Goal: Task Accomplishment & Management: Manage account settings

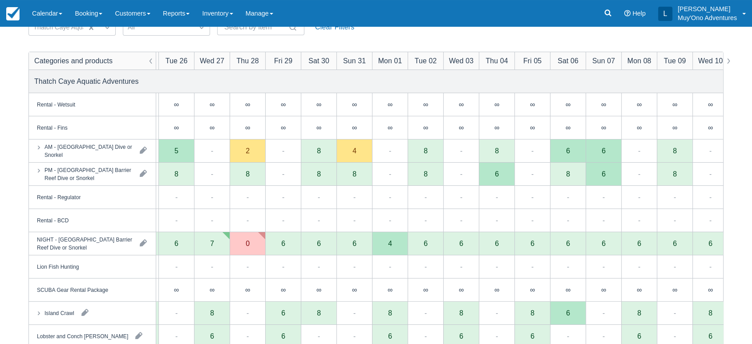
click at [112, 159] on div "AM - [GEOGRAPHIC_DATA] Dive or Snorkel" at bounding box center [92, 150] width 127 height 23
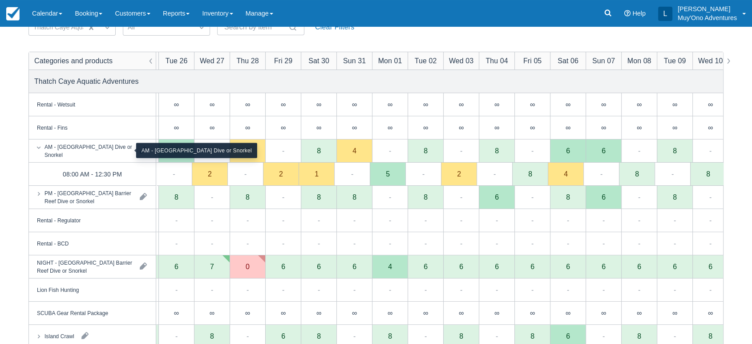
click at [100, 149] on div "AM - Belize Barrier Reef Dive or Snorkel" at bounding box center [88, 150] width 88 height 16
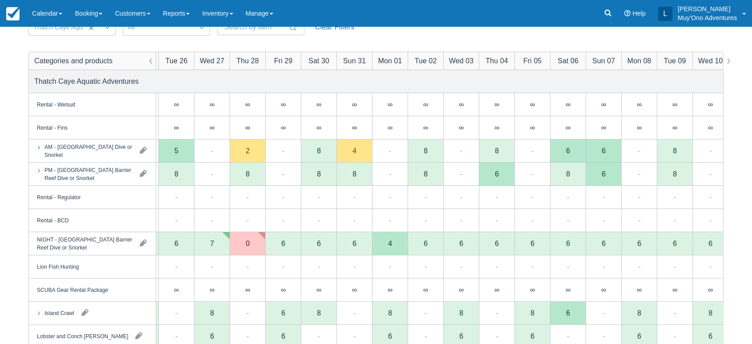
click at [101, 159] on div "AM - [GEOGRAPHIC_DATA] Dive or Snorkel" at bounding box center [92, 150] width 127 height 23
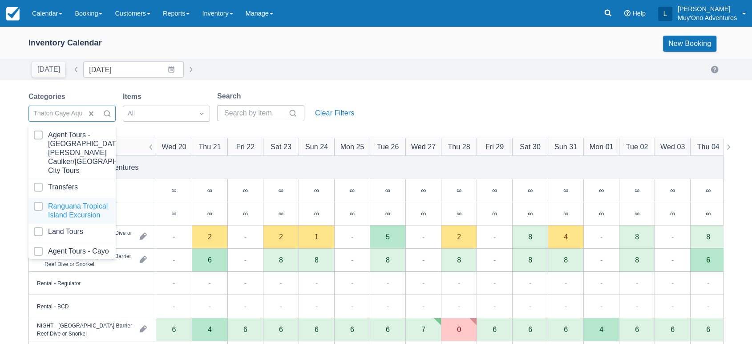
scroll to position [89, 0]
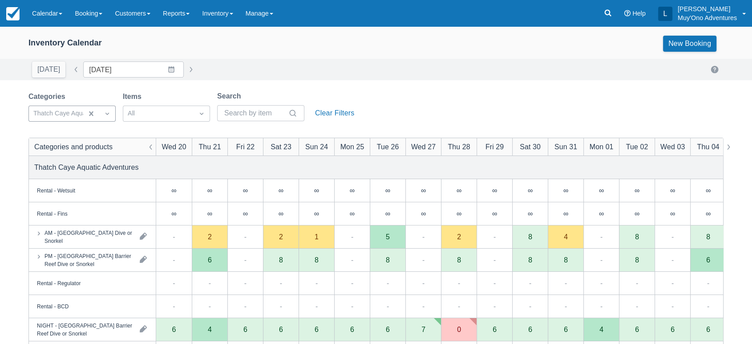
click at [244, 98] on label "Search" at bounding box center [230, 96] width 27 height 11
click at [244, 105] on input "Search" at bounding box center [255, 113] width 62 height 16
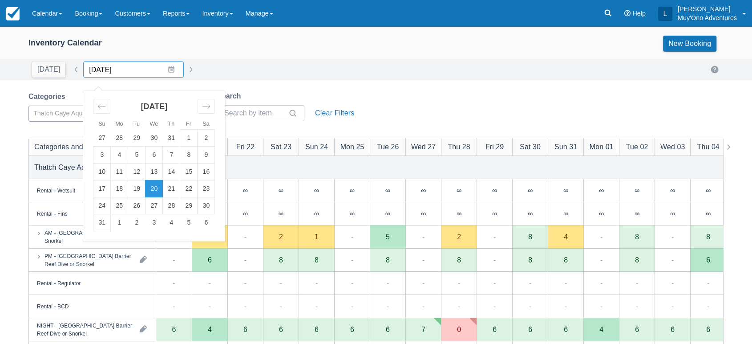
click at [166, 71] on input "08/20/25" at bounding box center [133, 69] width 101 height 16
click at [117, 204] on td "25" at bounding box center [119, 205] width 17 height 17
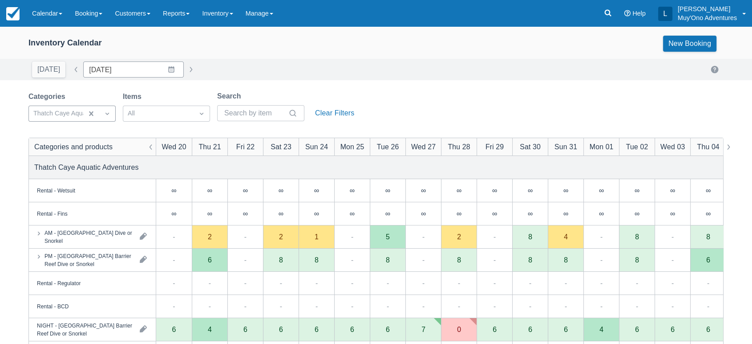
type input "[DATE]"
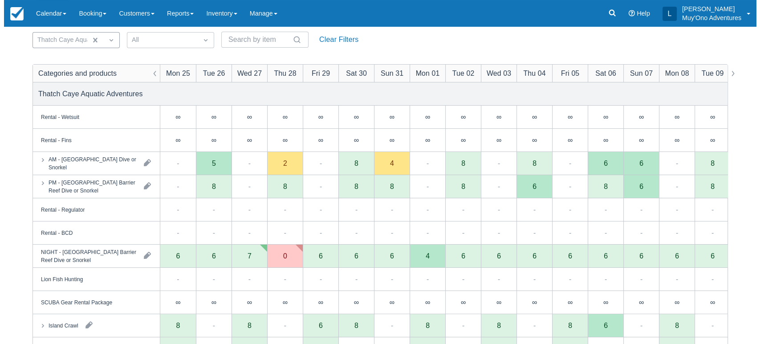
scroll to position [74, 0]
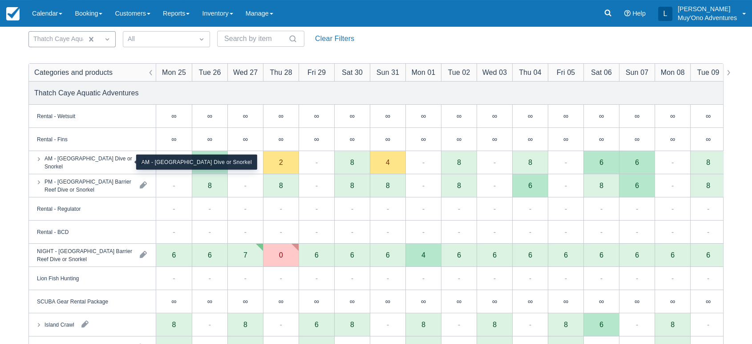
click at [123, 160] on div "AM - [GEOGRAPHIC_DATA] Dive or Snorkel" at bounding box center [88, 162] width 88 height 16
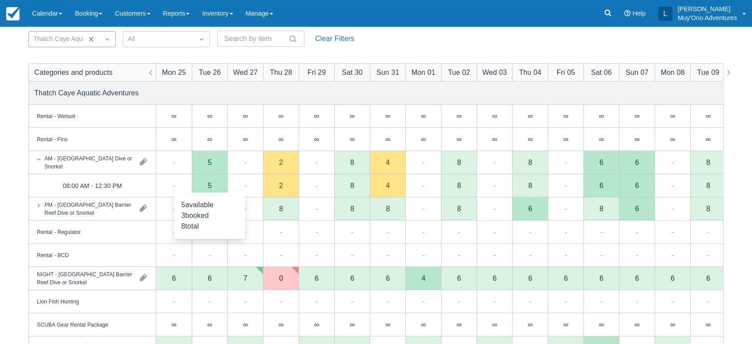
click at [203, 183] on div "5" at bounding box center [210, 185] width 36 height 23
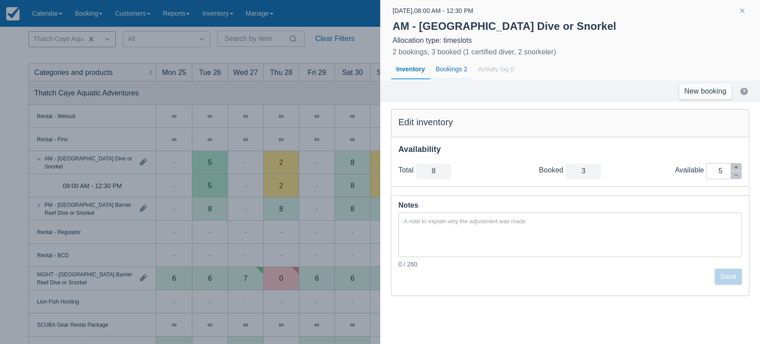
click at [454, 67] on div "Bookings 2" at bounding box center [451, 69] width 42 height 20
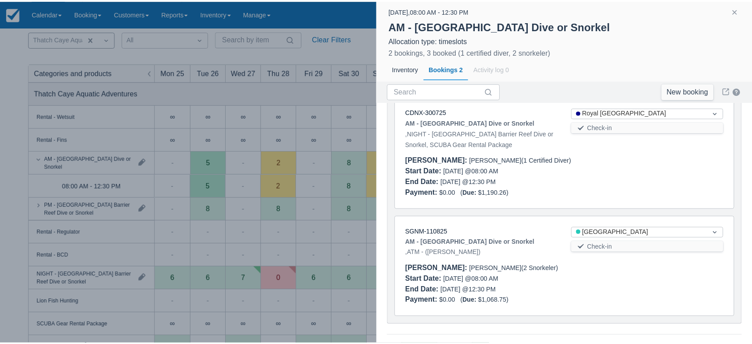
scroll to position [71, 0]
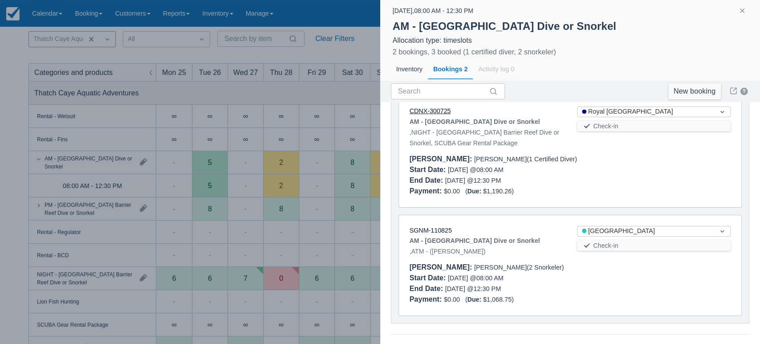
click at [437, 110] on link "CDNX-300725" at bounding box center [429, 110] width 41 height 7
click at [738, 6] on button "button" at bounding box center [741, 10] width 11 height 11
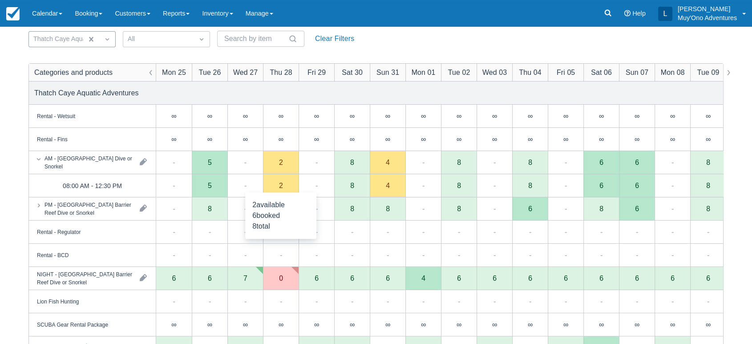
click at [282, 179] on div "2" at bounding box center [281, 185] width 36 height 23
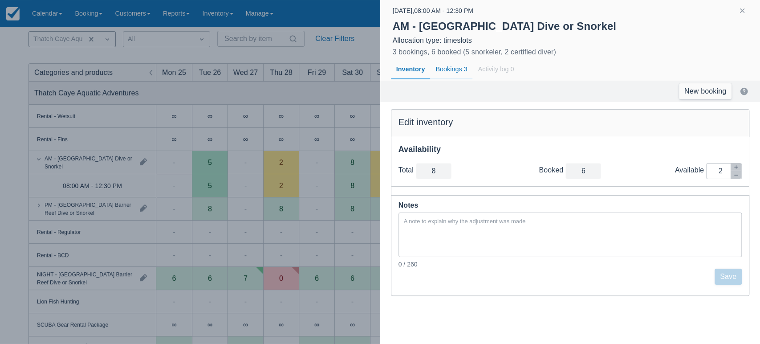
click at [452, 72] on div "Bookings 3" at bounding box center [451, 69] width 42 height 20
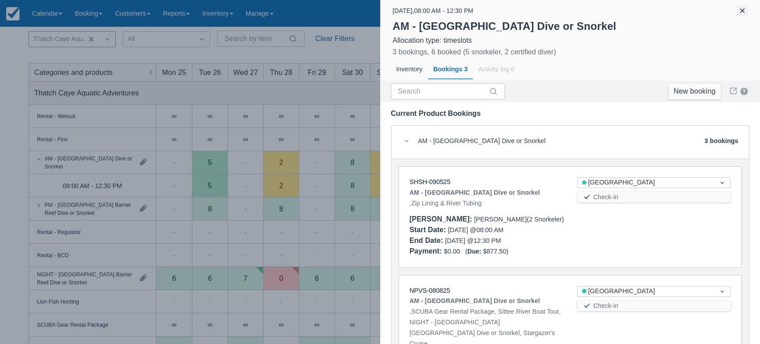
click at [740, 8] on button "button" at bounding box center [741, 10] width 11 height 11
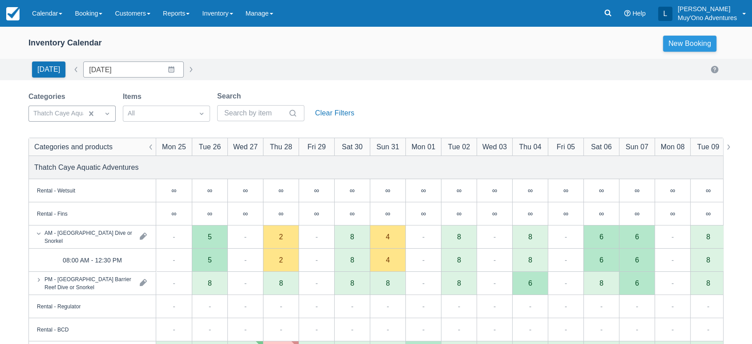
scroll to position [0, 0]
click at [612, 11] on icon at bounding box center [607, 12] width 9 height 9
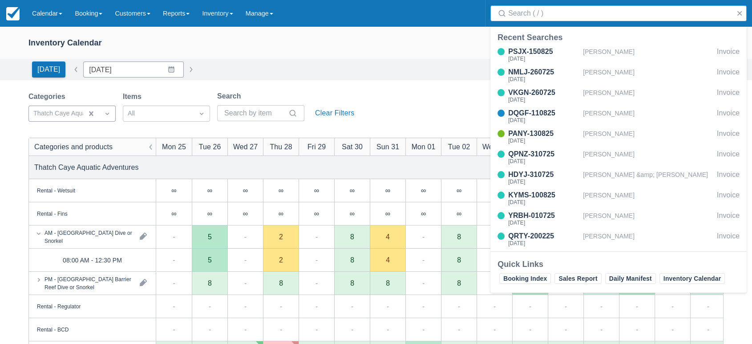
click at [562, 10] on input "Search" at bounding box center [620, 13] width 224 height 16
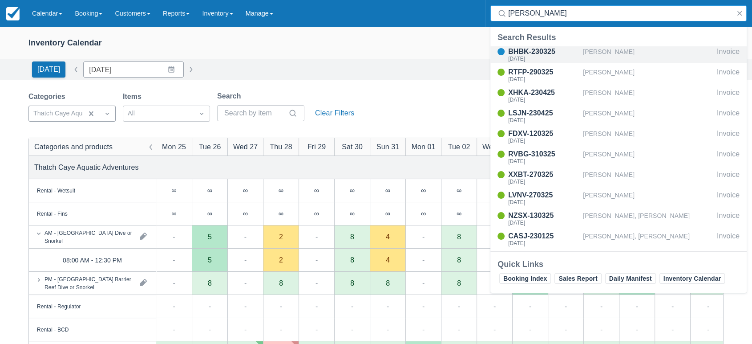
type input "miller"
click at [536, 56] on div "Thu Aug 21, 2025" at bounding box center [543, 58] width 71 height 5
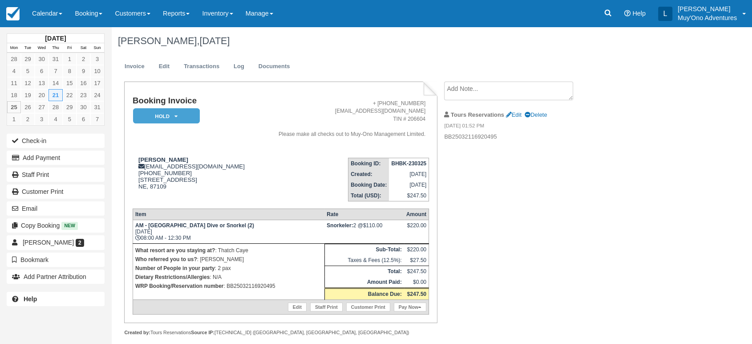
click at [251, 282] on p "WRP Booking/Reservation number : BB25032116920495" at bounding box center [228, 285] width 187 height 9
copy p "BB25032116920495"
click at [265, 251] on p "What resort are you staying at? : Thatch Caye" at bounding box center [228, 250] width 187 height 9
click at [248, 284] on p "WRP Booking/Reservation number : BB25032116920495" at bounding box center [228, 285] width 187 height 9
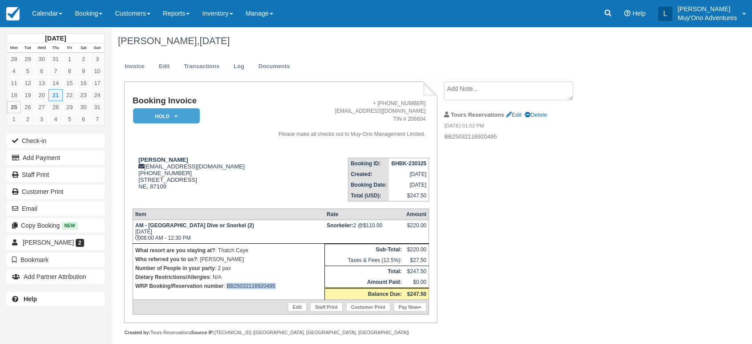
click at [248, 284] on p "WRP Booking/Reservation number : BB25032116920495" at bounding box center [228, 285] width 187 height 9
click at [189, 109] on em "HOLD" at bounding box center [166, 116] width 67 height 16
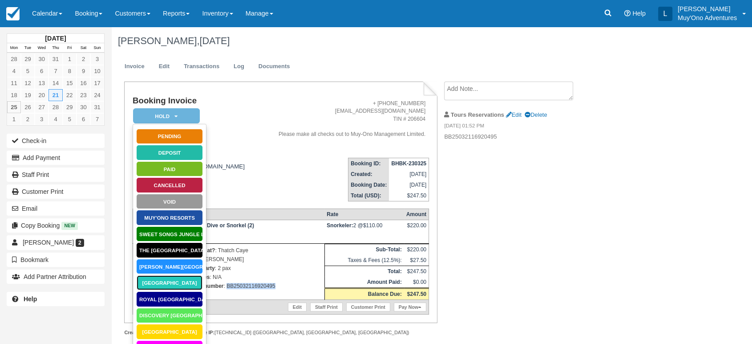
click at [170, 282] on link "[GEOGRAPHIC_DATA]" at bounding box center [169, 283] width 67 height 16
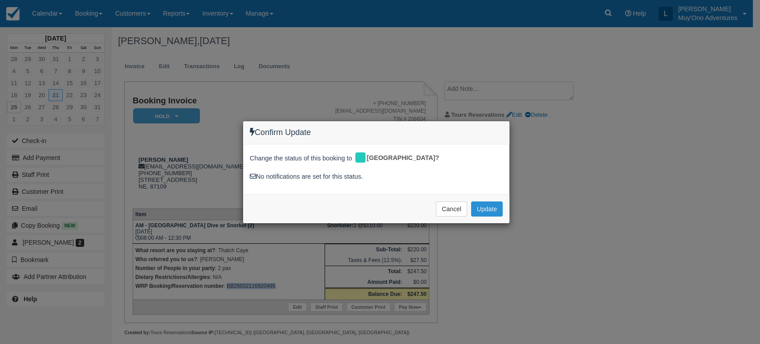
click at [479, 210] on button "Update" at bounding box center [487, 208] width 32 height 15
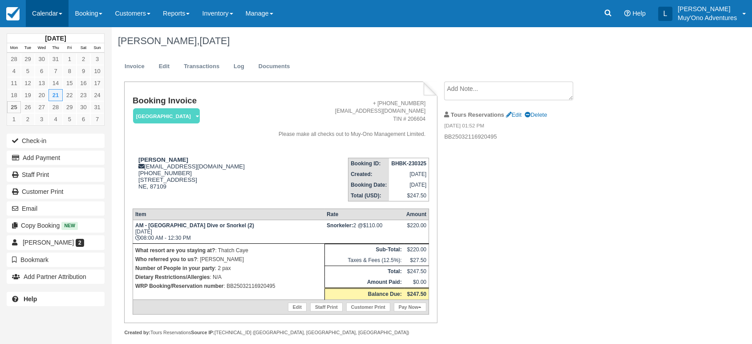
click at [58, 13] on link "Calendar" at bounding box center [47, 13] width 43 height 27
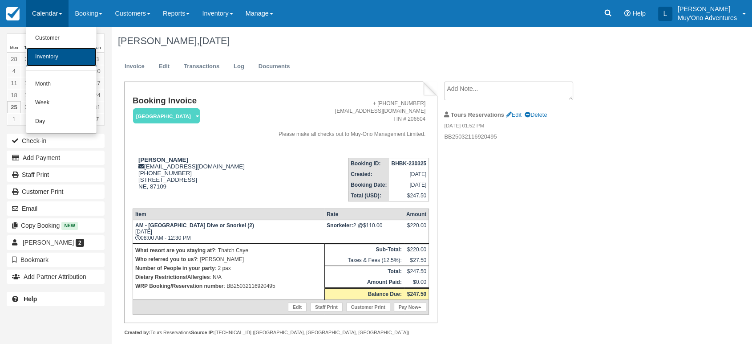
click at [57, 55] on link "Inventory" at bounding box center [61, 57] width 70 height 19
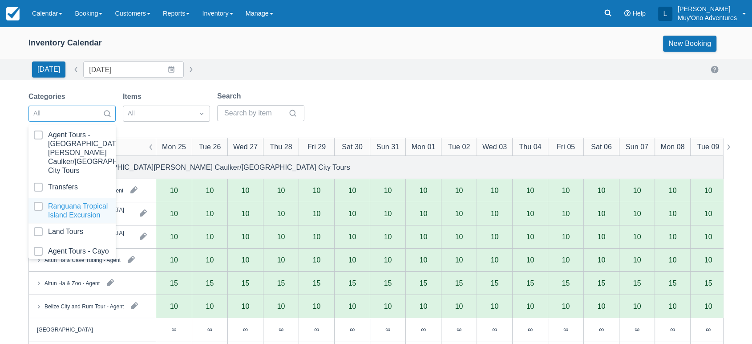
scroll to position [89, 0]
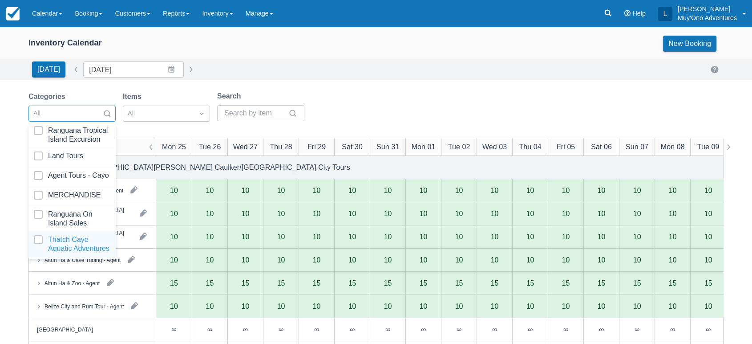
click at [69, 235] on div at bounding box center [72, 244] width 77 height 18
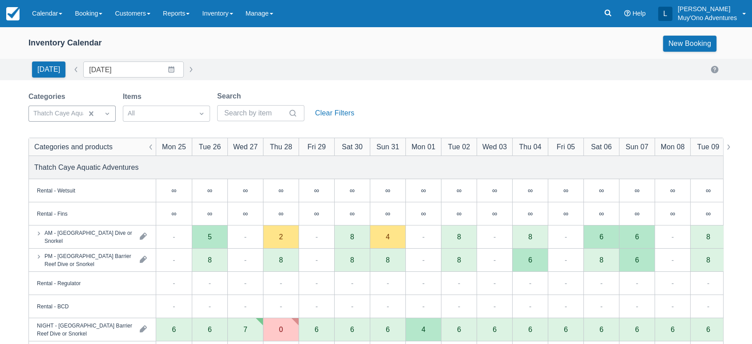
click at [467, 85] on div "Inventory Calendar New Booking Today Date 08/25/25 Navigate forward to interact…" at bounding box center [376, 285] width 752 height 517
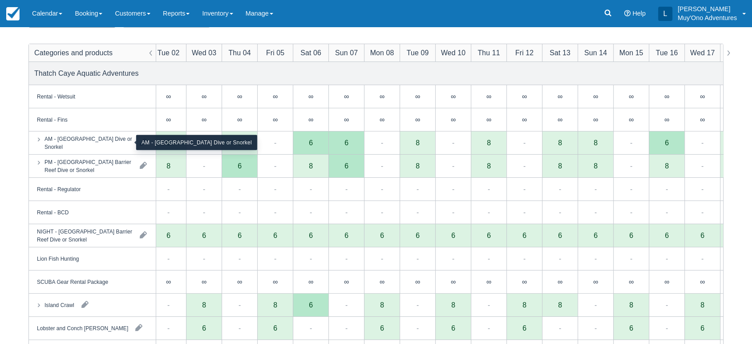
click at [101, 135] on div "AM - Belize Barrier Reef Dive or Snorkel" at bounding box center [88, 142] width 88 height 16
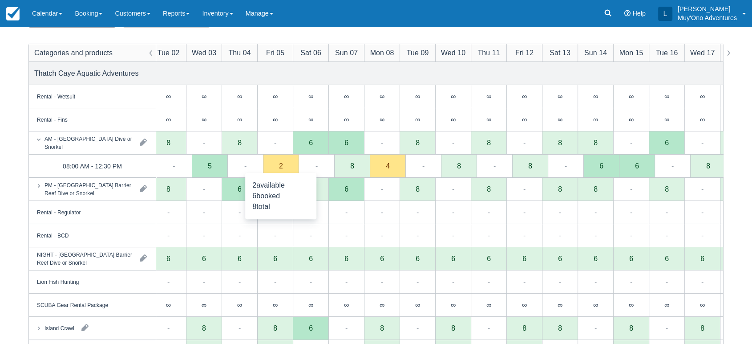
click at [291, 170] on div "2" at bounding box center [281, 165] width 36 height 23
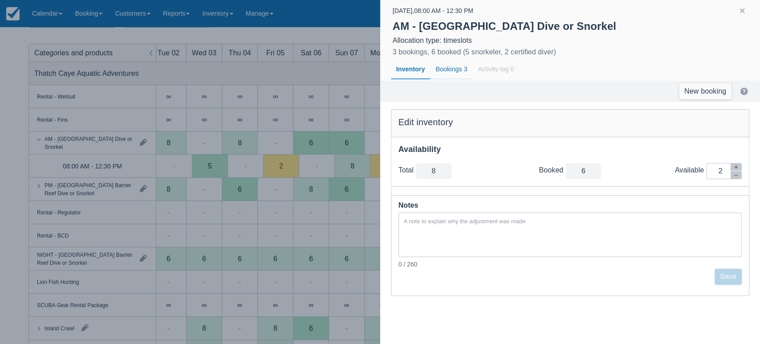
click at [457, 68] on div "Bookings 3" at bounding box center [451, 69] width 42 height 20
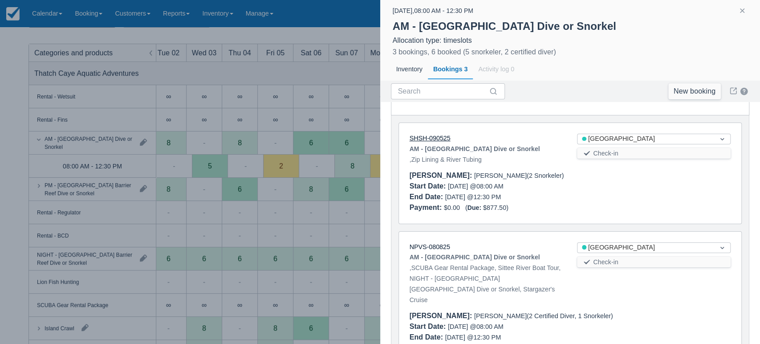
click at [424, 137] on link "SHSH-090525" at bounding box center [429, 137] width 41 height 7
click at [738, 12] on button "button" at bounding box center [741, 10] width 11 height 11
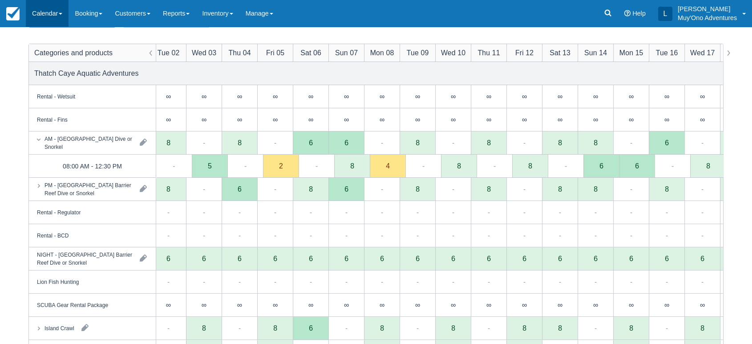
click at [59, 14] on link "Calendar" at bounding box center [47, 13] width 43 height 27
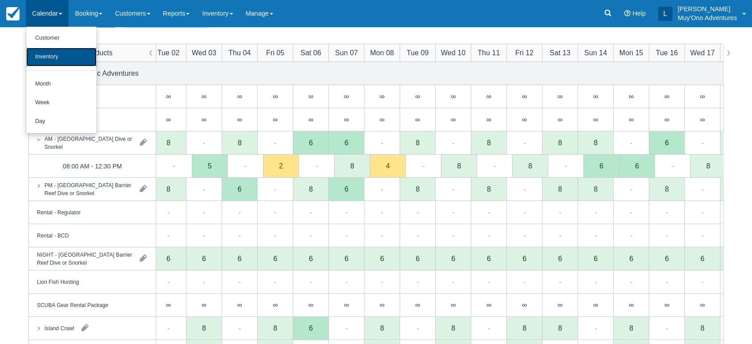
click at [64, 57] on link "Inventory" at bounding box center [61, 57] width 70 height 19
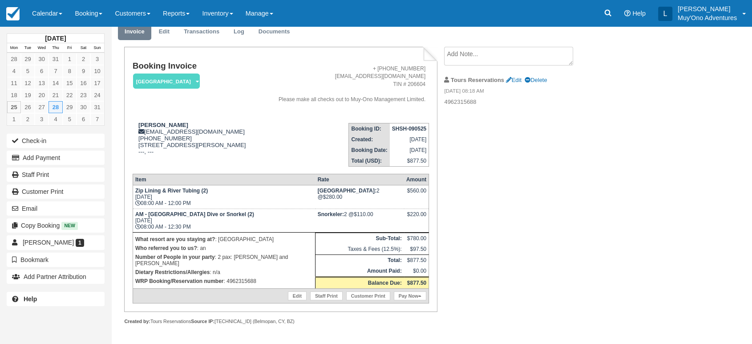
scroll to position [35, 0]
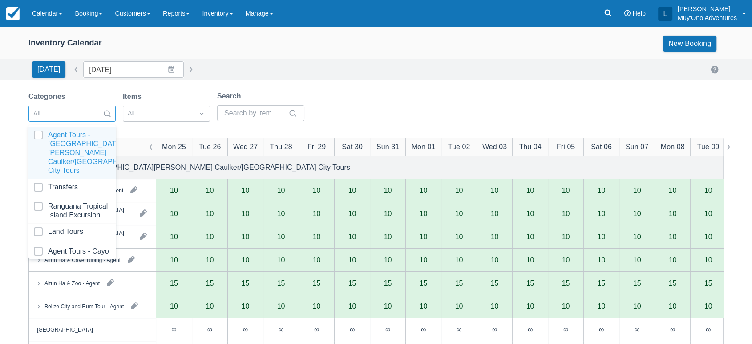
click at [102, 116] on div at bounding box center [107, 113] width 16 height 12
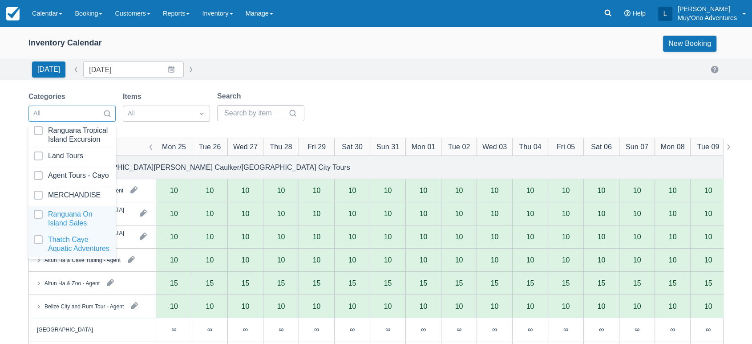
scroll to position [88, 0]
click at [60, 235] on div at bounding box center [72, 244] width 77 height 18
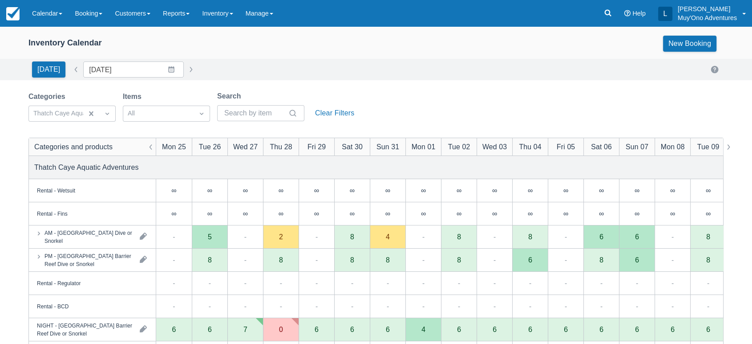
click at [450, 100] on div "Categories Thatch Caye Aquatic Adventures Items All Search Clear Filters" at bounding box center [375, 109] width 695 height 36
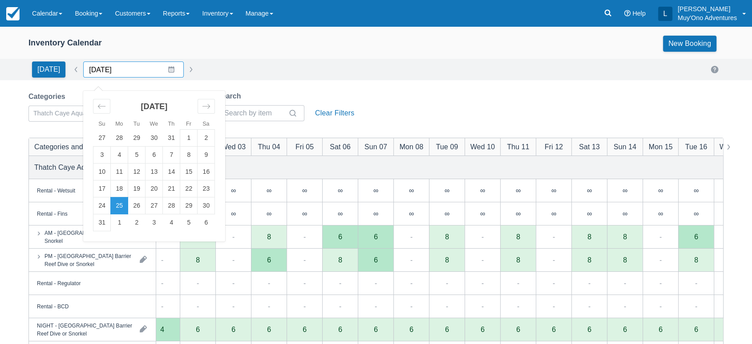
click at [164, 69] on input "08/25/25" at bounding box center [133, 69] width 101 height 16
click at [203, 222] on td "6" at bounding box center [206, 222] width 17 height 17
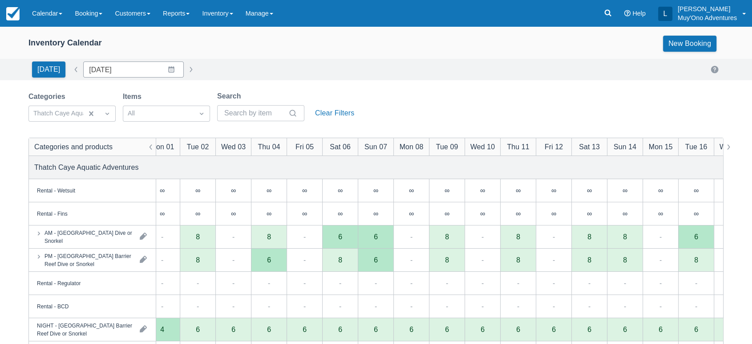
type input "09/06/25"
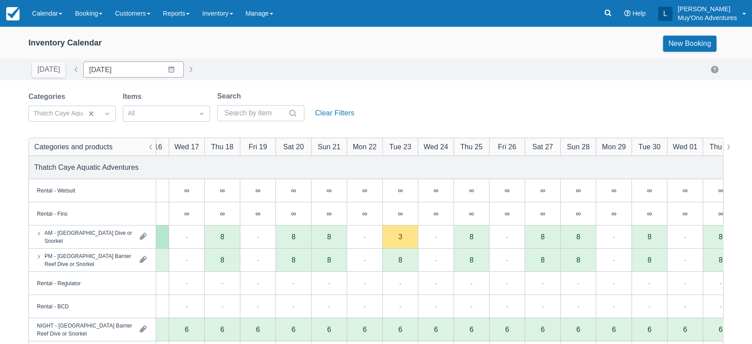
click at [319, 222] on div "Rental - Wetsuit Rental - Fins AM - Belize Barrier Reef Dive or Snorkel PM - Be…" at bounding box center [376, 185] width 752 height 317
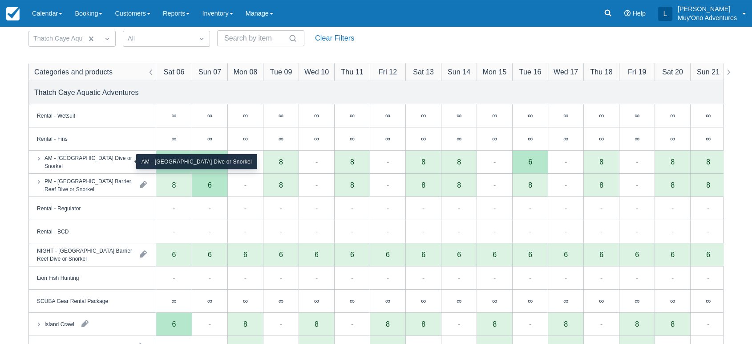
click at [101, 166] on div "AM - Belize Barrier Reef Dive or Snorkel" at bounding box center [88, 162] width 88 height 16
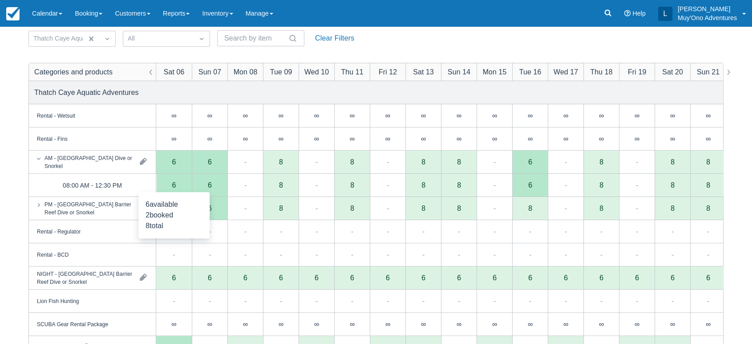
click at [170, 190] on div "6" at bounding box center [174, 185] width 36 height 23
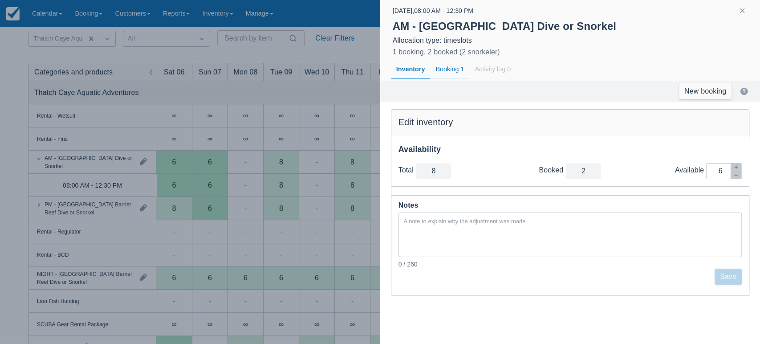
click at [453, 70] on div "Booking 1" at bounding box center [449, 69] width 39 height 20
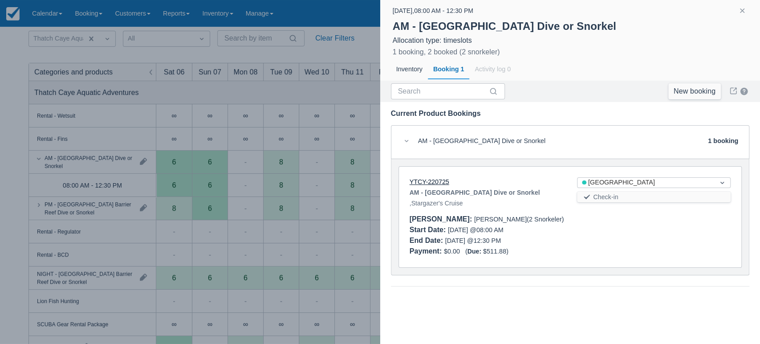
click at [434, 181] on link "YTCY-220725" at bounding box center [429, 181] width 40 height 7
click at [741, 8] on button "button" at bounding box center [741, 10] width 11 height 11
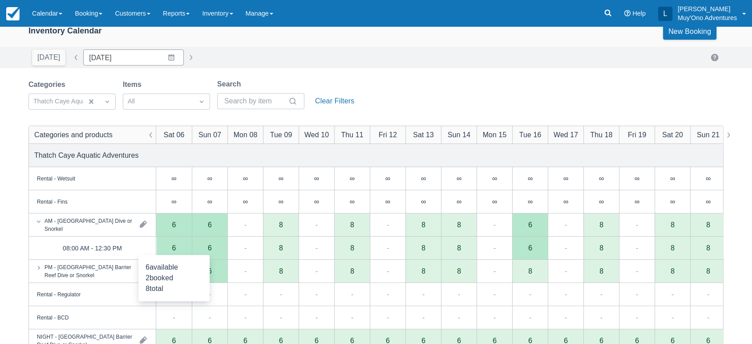
click at [178, 249] on div "6" at bounding box center [174, 247] width 36 height 23
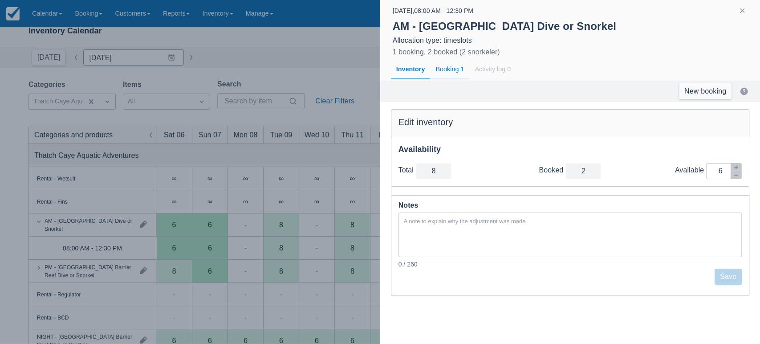
click at [447, 69] on div "Booking 1" at bounding box center [449, 69] width 39 height 20
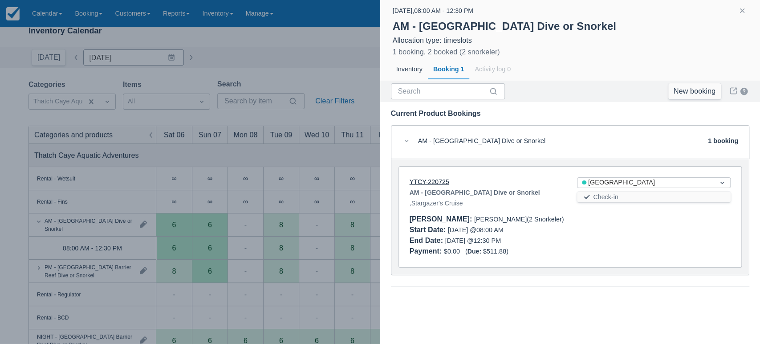
click at [434, 182] on link "YTCY-220725" at bounding box center [429, 181] width 40 height 7
click at [741, 11] on button "button" at bounding box center [741, 10] width 11 height 11
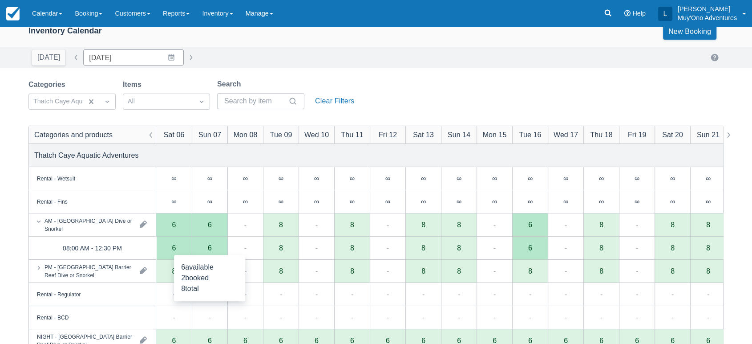
click at [214, 249] on div "6" at bounding box center [210, 247] width 36 height 23
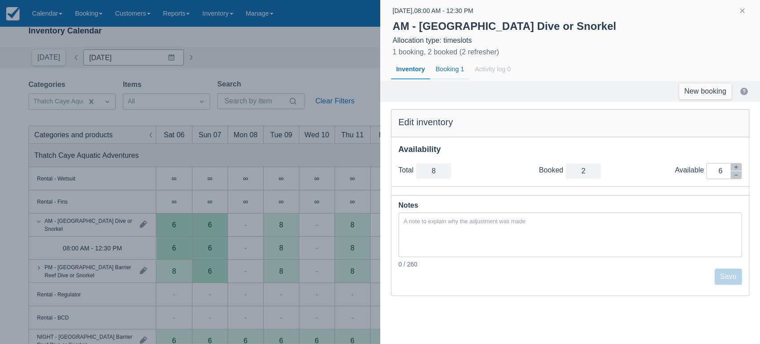
click at [442, 70] on div "Booking 1" at bounding box center [449, 69] width 39 height 20
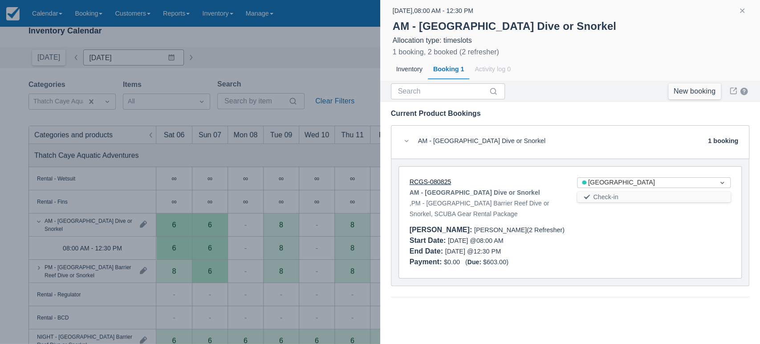
click at [428, 182] on link "RCGS-080825" at bounding box center [430, 181] width 42 height 7
click at [742, 15] on button "button" at bounding box center [741, 10] width 11 height 11
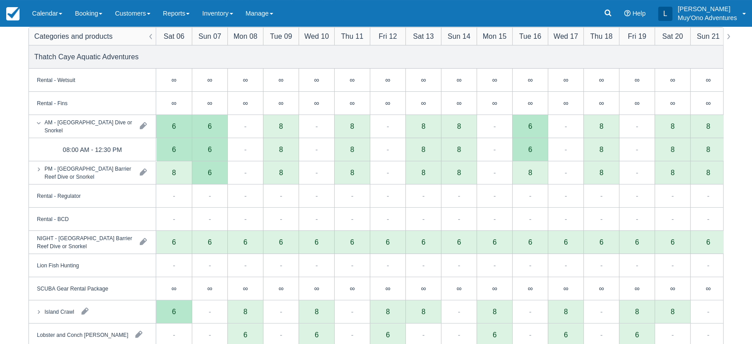
scroll to position [101, 0]
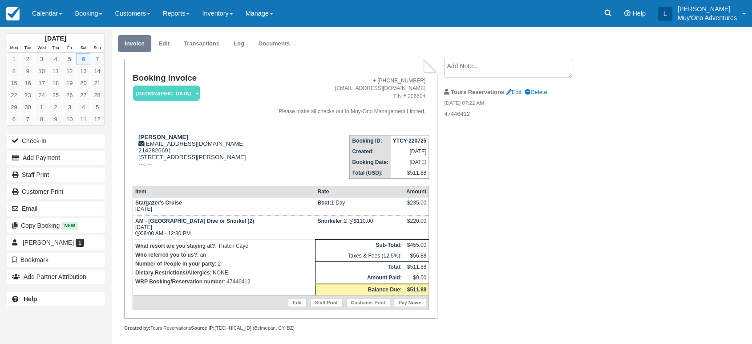
scroll to position [25, 0]
